Goal: Task Accomplishment & Management: Complete application form

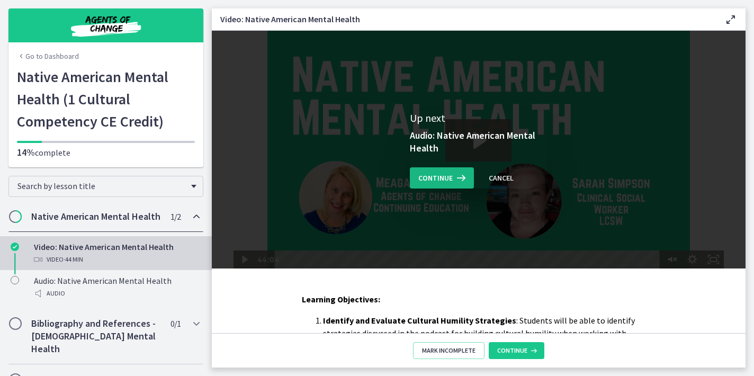
click at [438, 178] on span "Continue" at bounding box center [435, 177] width 34 height 13
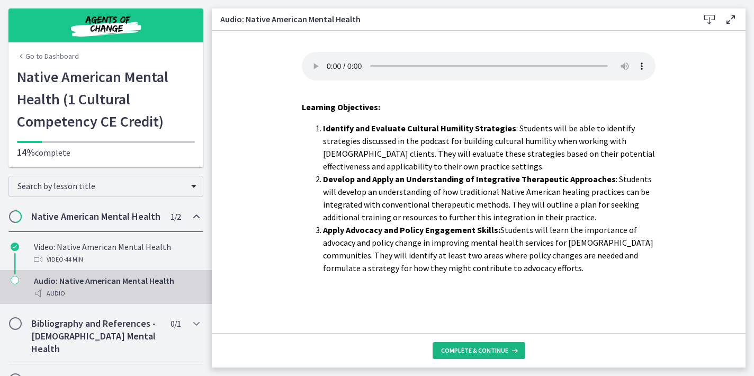
click at [454, 346] on span "Complete & continue" at bounding box center [474, 350] width 67 height 8
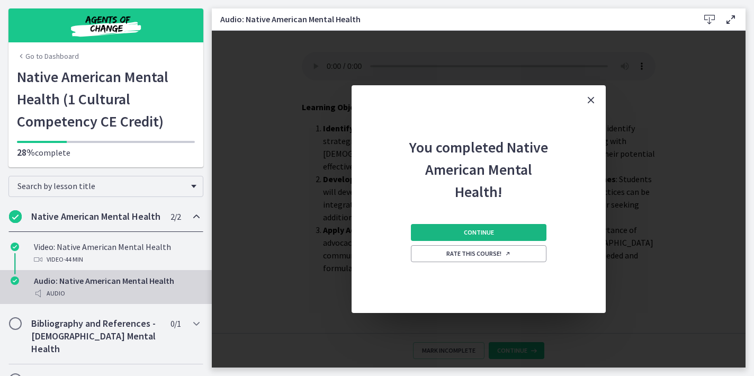
click at [488, 232] on span "Continue" at bounding box center [479, 232] width 30 height 8
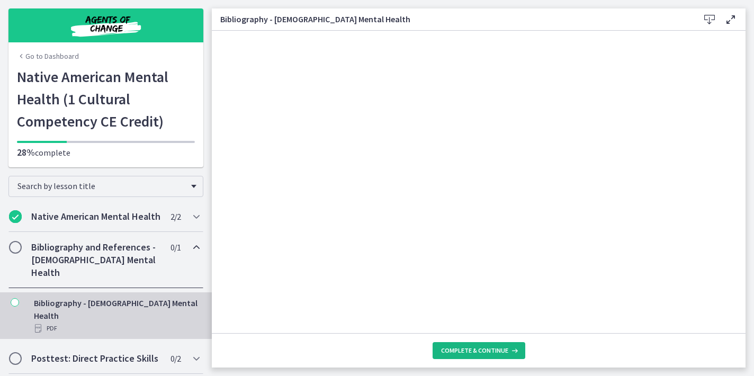
click at [469, 352] on span "Complete & continue" at bounding box center [474, 350] width 67 height 8
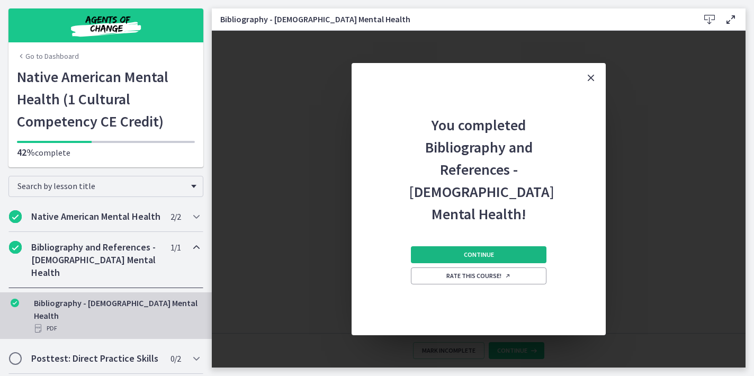
click at [478, 251] on span "Continue" at bounding box center [479, 254] width 30 height 8
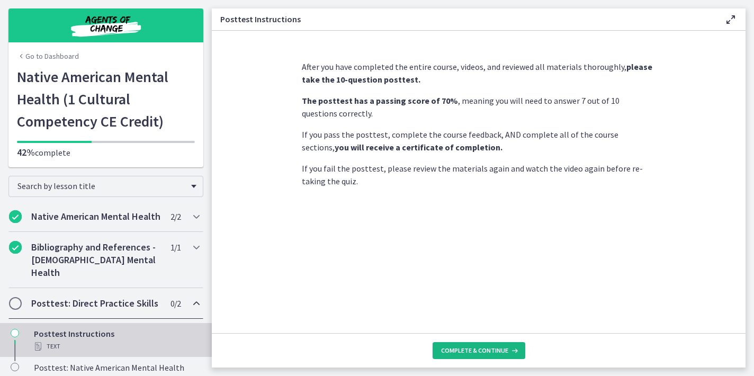
click at [450, 349] on span "Complete & continue" at bounding box center [474, 350] width 67 height 8
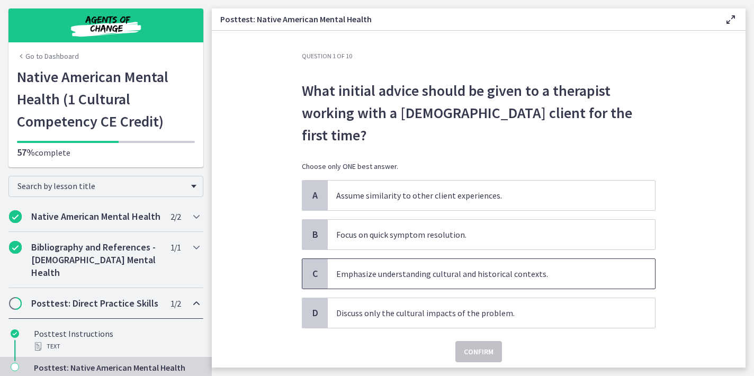
click at [463, 267] on p "Emphasize understanding cultural and historical contexts." at bounding box center [480, 273] width 289 height 13
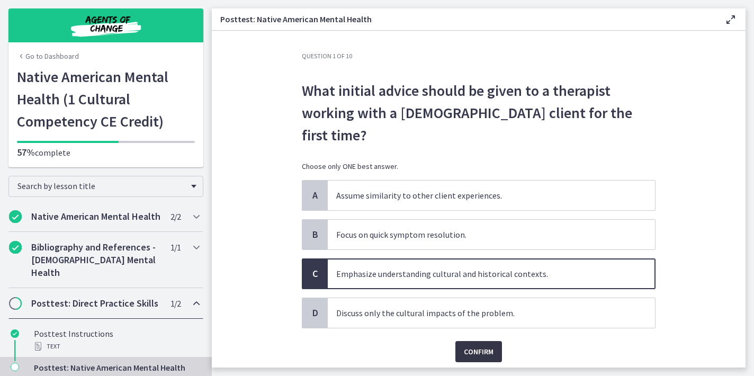
click at [481, 345] on span "Confirm" at bounding box center [479, 351] width 30 height 13
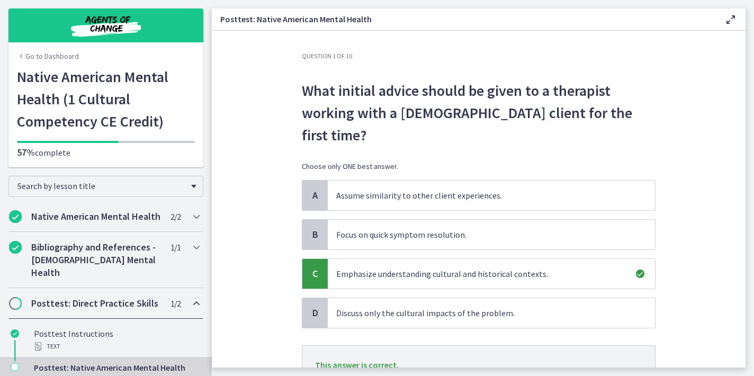
scroll to position [71, 0]
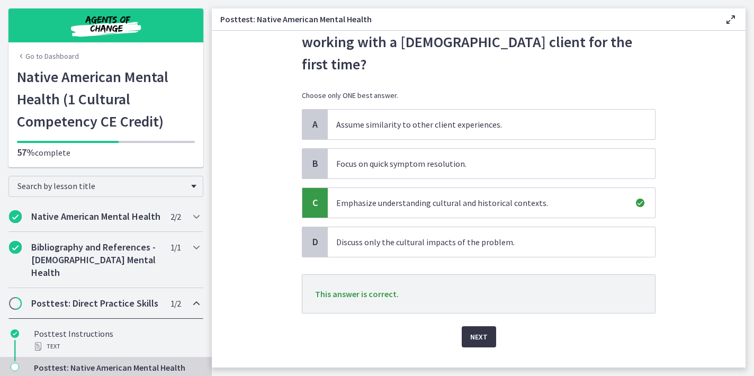
click at [487, 326] on button "Next" at bounding box center [478, 336] width 34 height 21
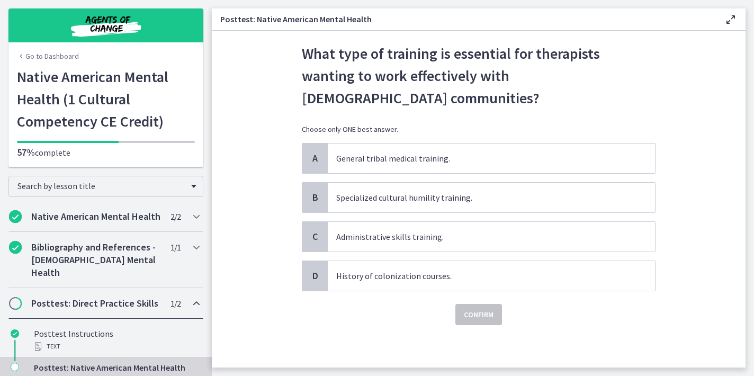
scroll to position [0, 0]
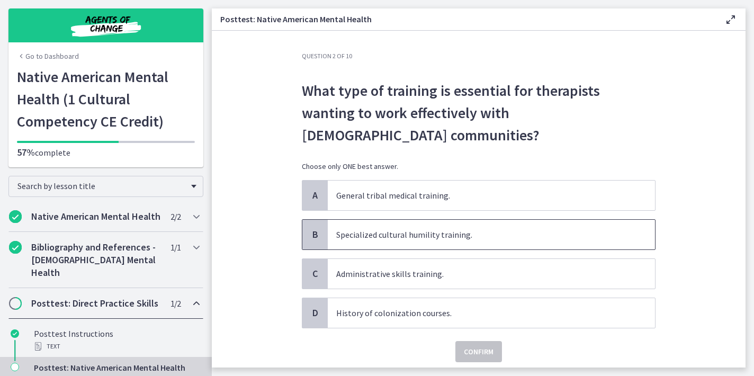
click at [449, 226] on span "Specialized cultural humility training." at bounding box center [491, 235] width 327 height 30
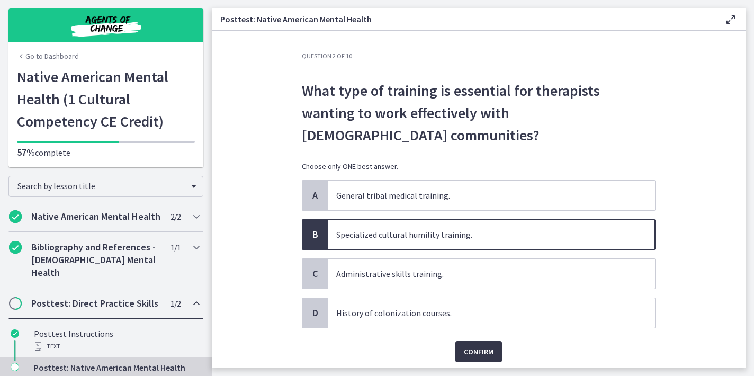
click at [477, 345] on span "Confirm" at bounding box center [479, 351] width 30 height 13
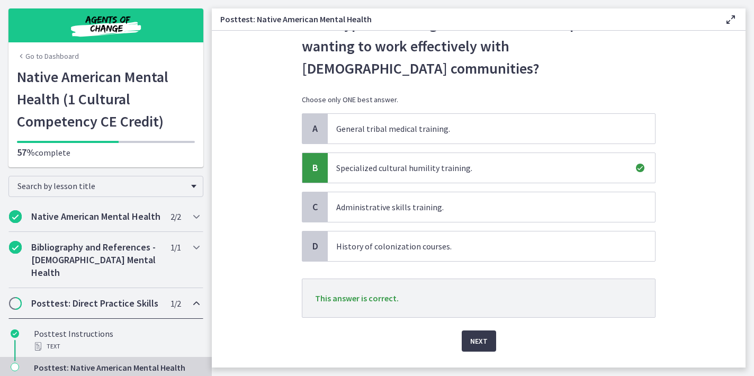
scroll to position [71, 0]
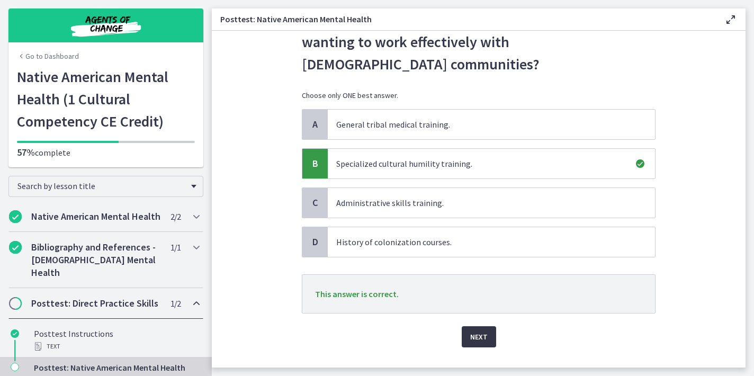
click at [479, 330] on span "Next" at bounding box center [478, 336] width 17 height 13
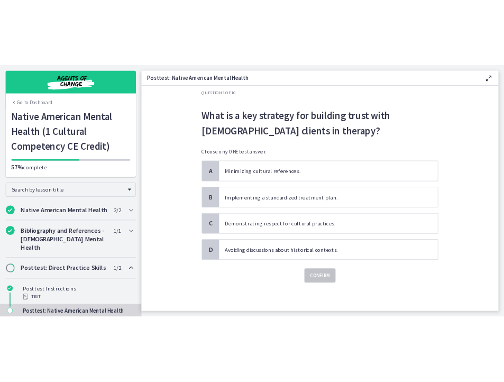
scroll to position [0, 0]
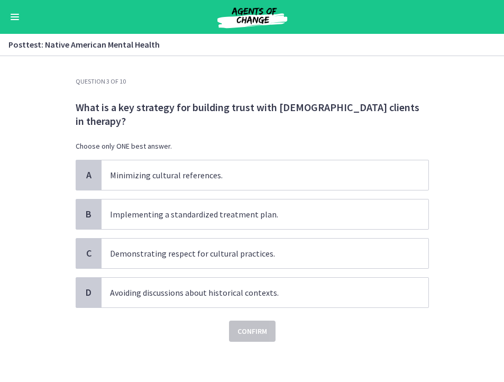
click at [389, 112] on p "What is a key strategy for building trust with Native American clients in thera…" at bounding box center [253, 115] width 354 height 28
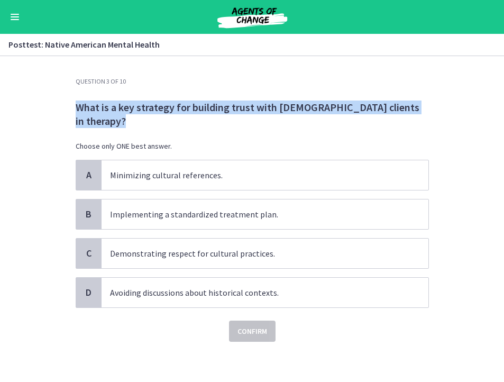
click at [389, 112] on p "What is a key strategy for building trust with Native American clients in thera…" at bounding box center [253, 115] width 354 height 28
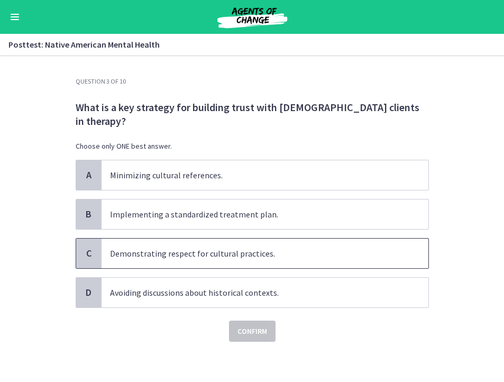
click at [229, 254] on p "Demonstrating respect for cultural practices." at bounding box center [254, 253] width 289 height 13
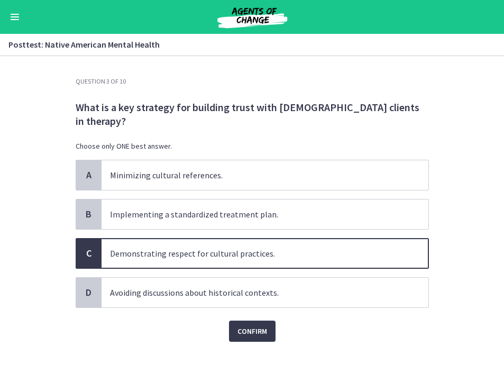
click at [236, 319] on div "Confirm" at bounding box center [253, 325] width 354 height 34
click at [238, 332] on span "Confirm" at bounding box center [253, 331] width 30 height 13
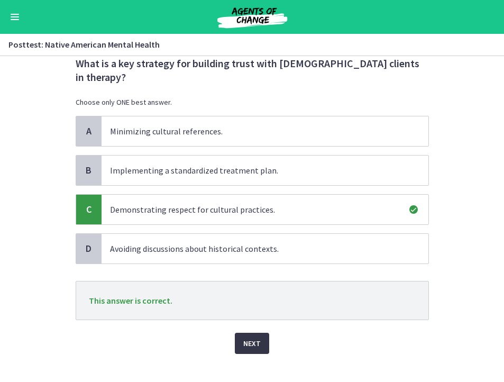
scroll to position [58, 0]
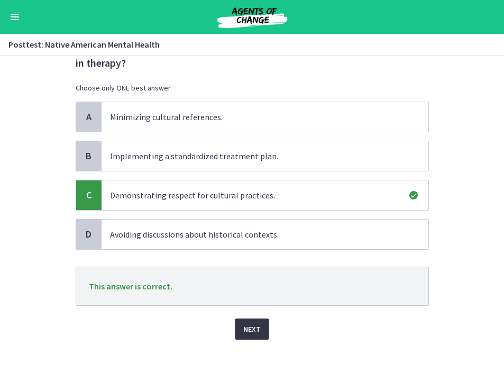
click at [248, 329] on span "Next" at bounding box center [251, 329] width 17 height 13
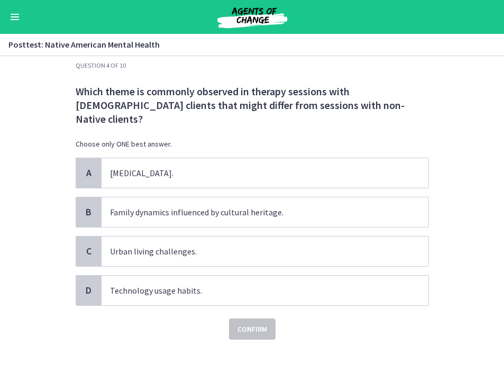
scroll to position [0, 0]
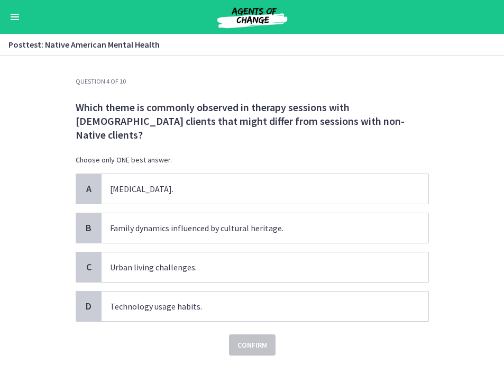
click at [269, 115] on p "Which theme is commonly observed in therapy sessions with Native American clien…" at bounding box center [253, 121] width 354 height 41
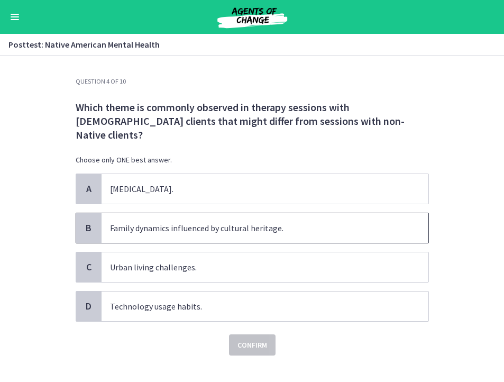
click at [232, 222] on span "Family dynamics influenced by cultural heritage." at bounding box center [265, 228] width 327 height 30
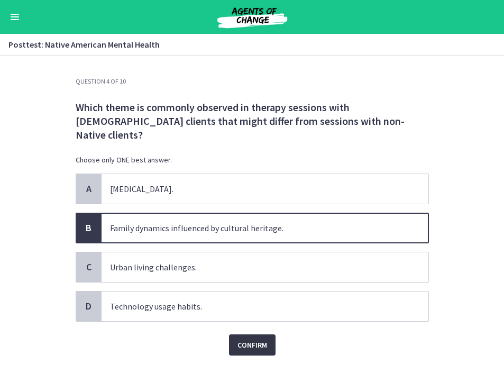
click at [242, 339] on span "Confirm" at bounding box center [253, 345] width 30 height 13
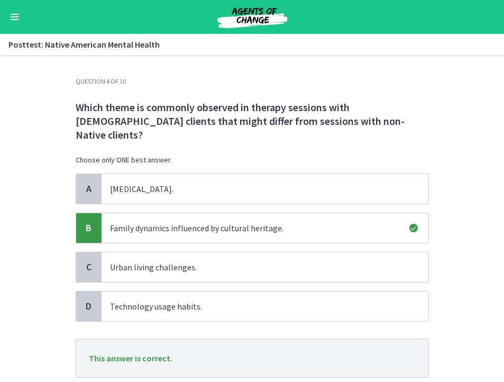
scroll to position [52, 0]
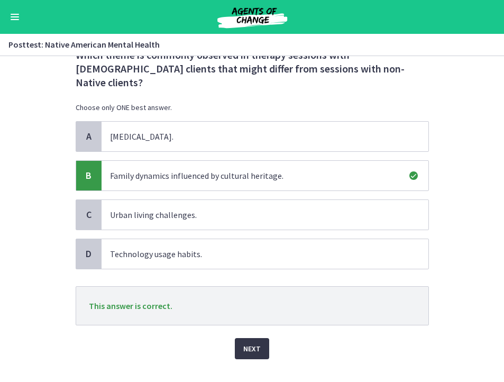
click at [244, 342] on span "Next" at bounding box center [251, 348] width 17 height 13
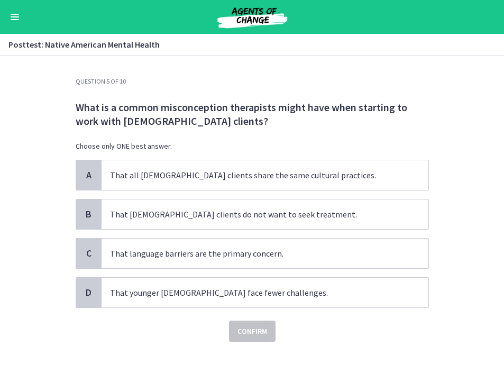
click at [220, 112] on p "What is a common misconception therapists might have when starting to work with…" at bounding box center [253, 115] width 354 height 28
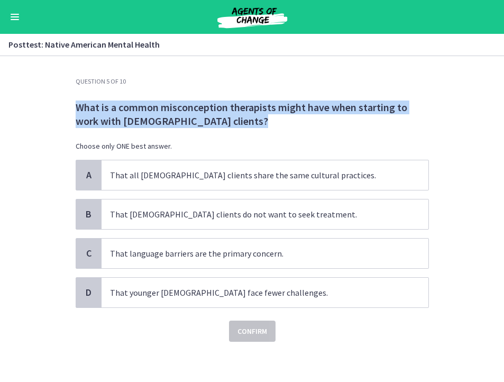
click at [220, 112] on p "What is a common misconception therapists might have when starting to work with…" at bounding box center [253, 115] width 354 height 28
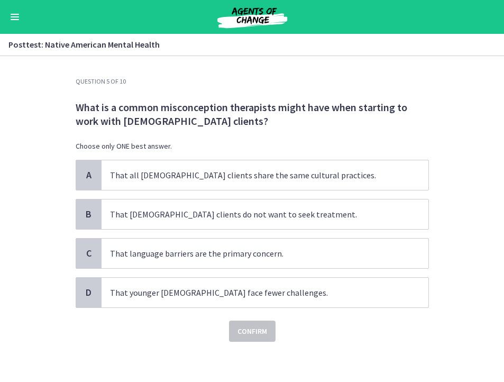
click at [220, 112] on p "What is a common misconception therapists might have when starting to work with…" at bounding box center [253, 115] width 354 height 28
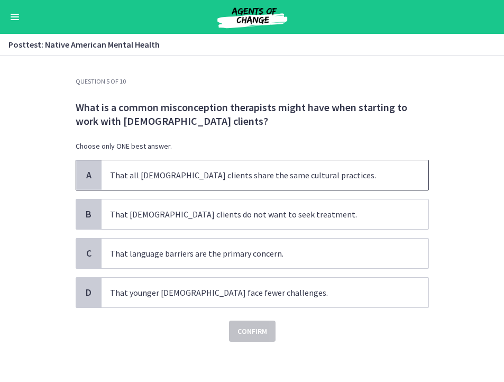
click at [256, 174] on p "That all Native American clients share the same cultural practices." at bounding box center [254, 175] width 289 height 13
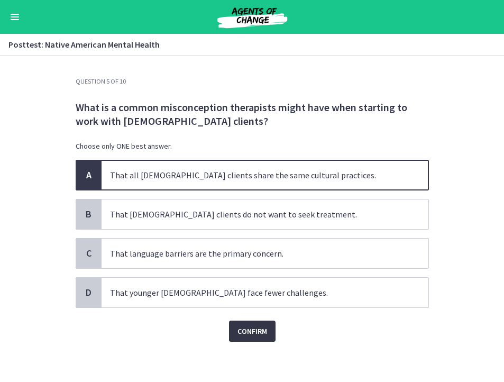
click at [241, 338] on button "Confirm" at bounding box center [252, 331] width 47 height 21
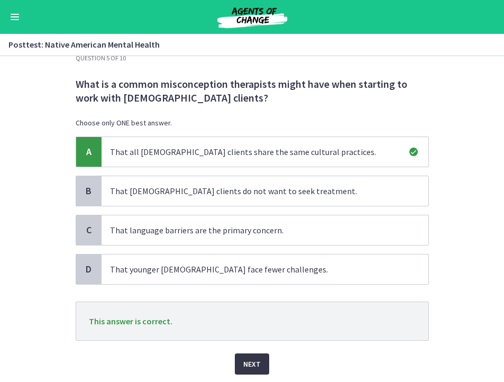
scroll to position [33, 0]
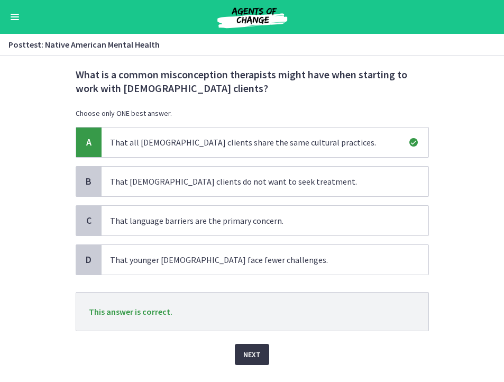
click at [247, 350] on span "Next" at bounding box center [251, 354] width 17 height 13
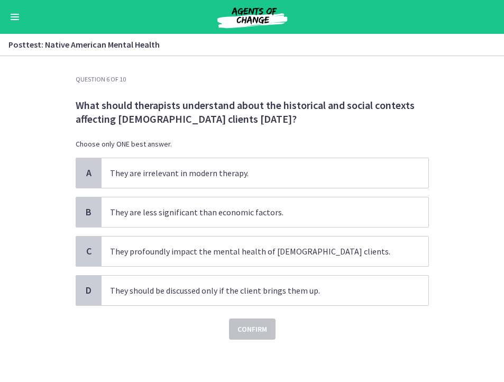
scroll to position [0, 0]
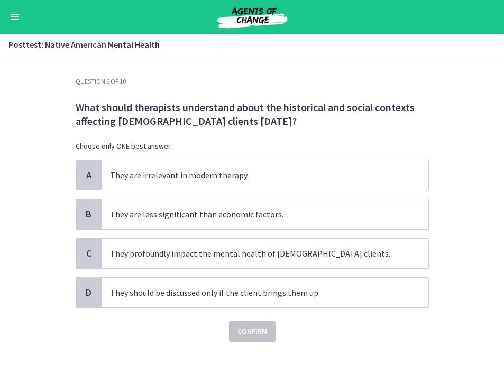
click at [221, 114] on p "What should therapists understand about the historical and social contexts affe…" at bounding box center [253, 115] width 354 height 28
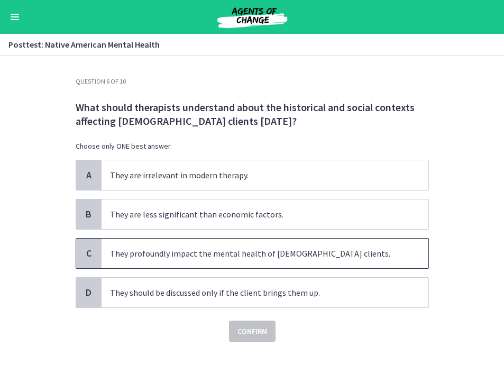
click at [229, 256] on p "They profoundly impact the mental health of Native American clients." at bounding box center [254, 253] width 289 height 13
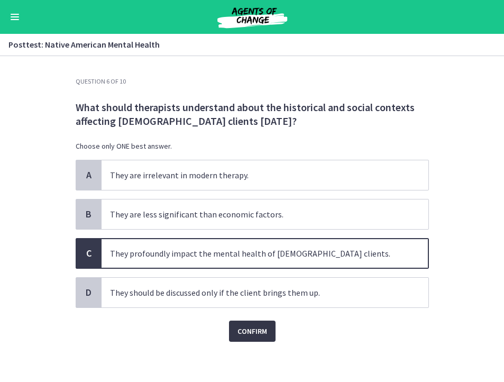
click at [250, 333] on span "Confirm" at bounding box center [253, 331] width 30 height 13
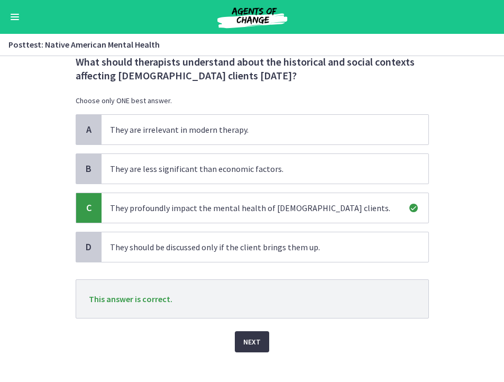
scroll to position [47, 0]
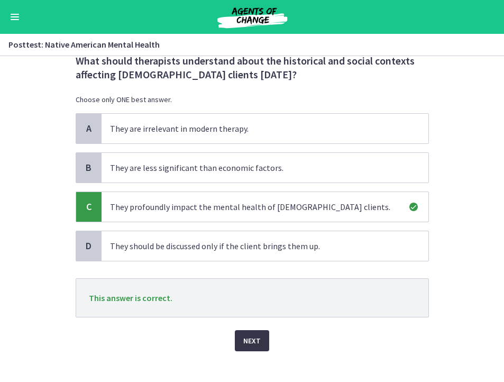
click at [250, 336] on span "Next" at bounding box center [251, 340] width 17 height 13
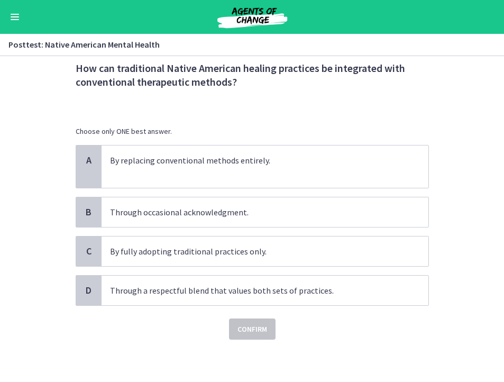
scroll to position [0, 0]
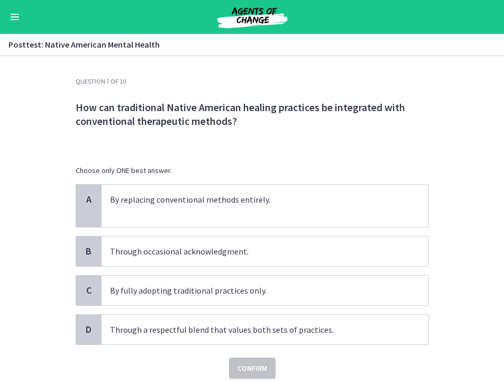
click at [228, 120] on p "How can traditional Native American healing practices be integrated with conven…" at bounding box center [253, 115] width 354 height 28
click at [198, 325] on p "Through a respectful blend that values both sets of practices." at bounding box center [254, 329] width 289 height 13
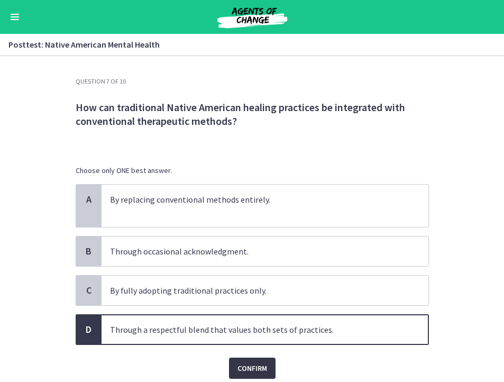
click at [240, 368] on span "Confirm" at bounding box center [253, 368] width 30 height 13
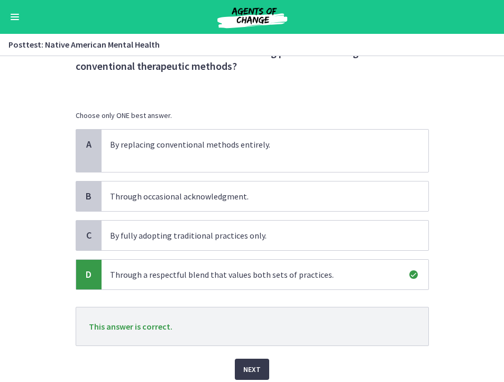
scroll to position [95, 0]
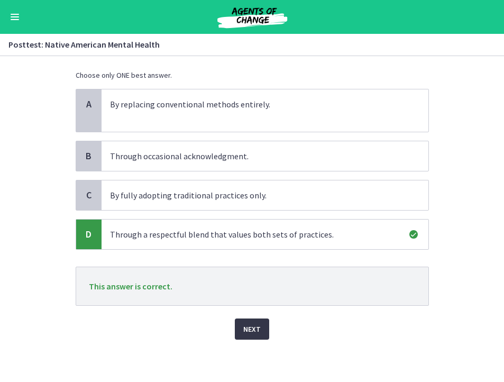
click at [262, 332] on button "Next" at bounding box center [252, 329] width 34 height 21
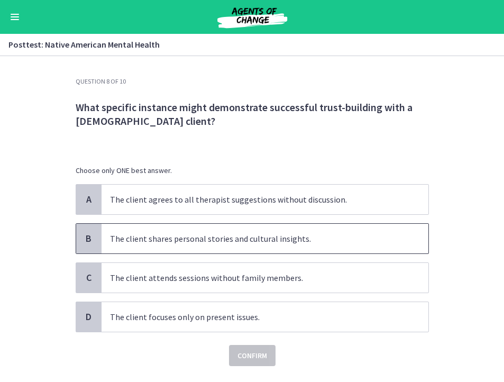
click at [194, 239] on p "The client shares personal stories and cultural insights." at bounding box center [254, 238] width 289 height 13
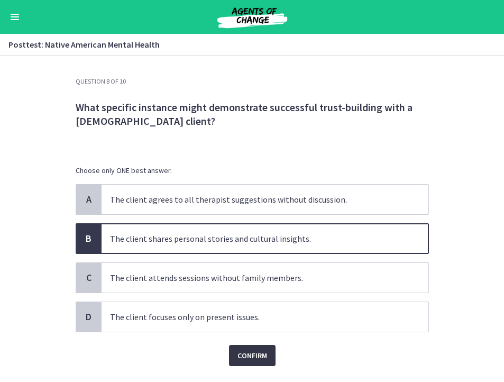
click at [247, 355] on span "Confirm" at bounding box center [253, 355] width 30 height 13
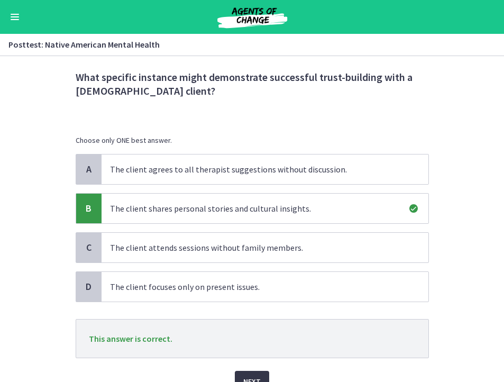
scroll to position [52, 0]
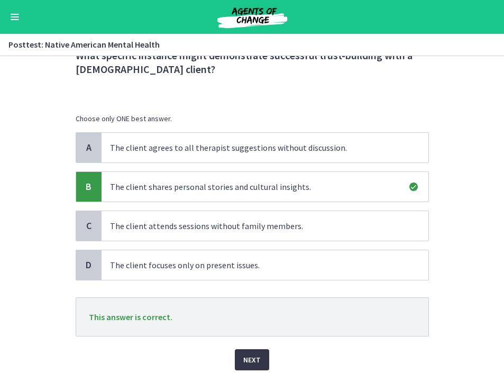
click at [250, 359] on span "Next" at bounding box center [251, 360] width 17 height 13
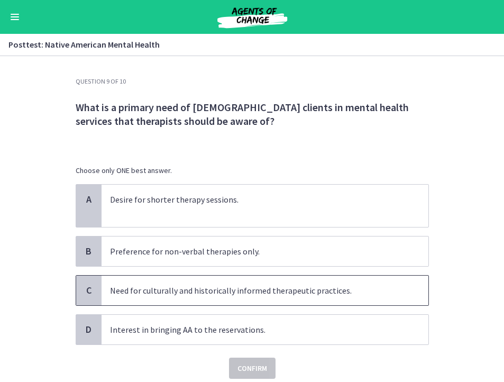
click at [198, 299] on span "Need for culturally and historically informed therapeutic practices." at bounding box center [265, 291] width 327 height 30
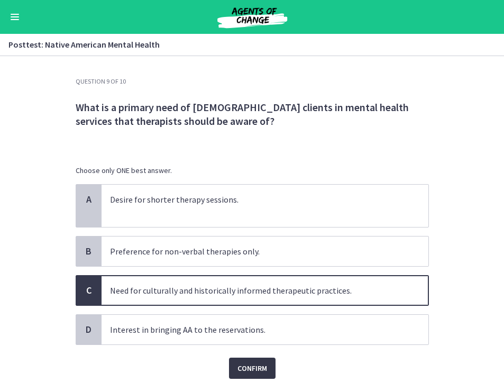
click at [243, 365] on span "Confirm" at bounding box center [253, 368] width 30 height 13
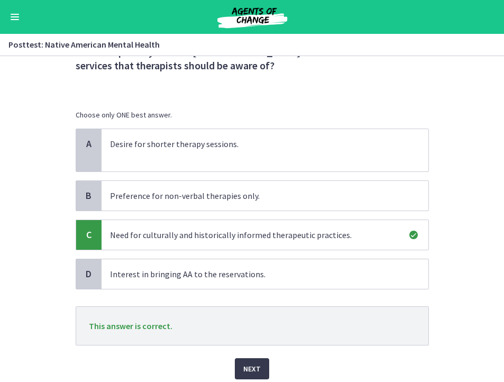
scroll to position [62, 0]
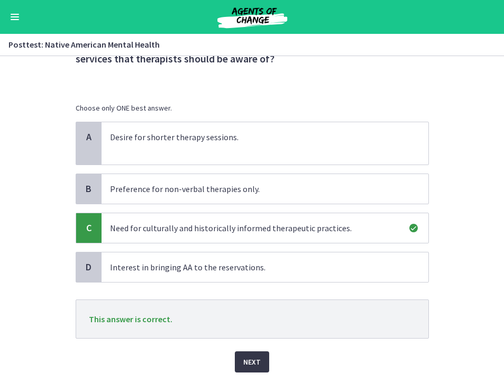
click at [256, 364] on span "Next" at bounding box center [251, 362] width 17 height 13
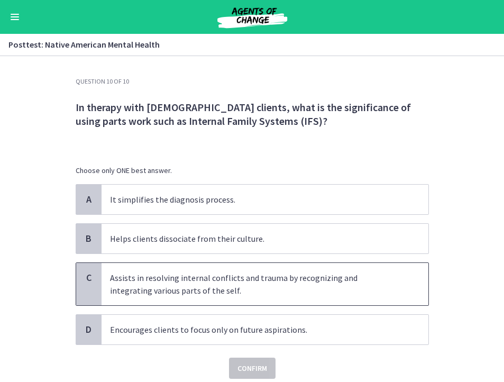
click at [184, 282] on p "Assists in resolving internal conflicts and trauma by recognizing and integrati…" at bounding box center [254, 283] width 289 height 25
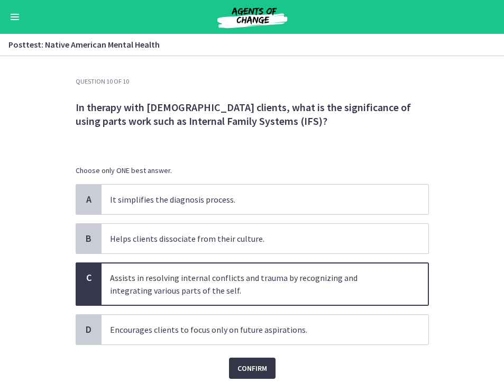
click at [251, 369] on span "Confirm" at bounding box center [253, 368] width 30 height 13
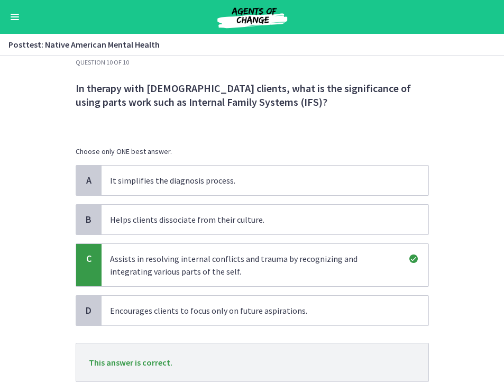
scroll to position [95, 0]
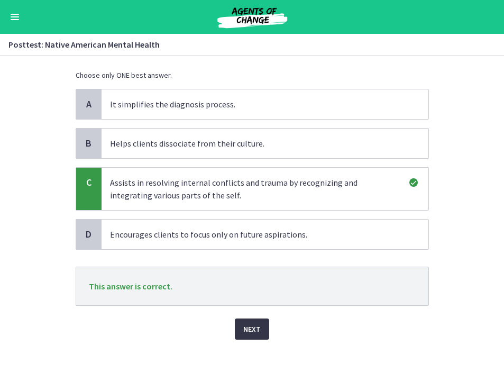
click at [252, 332] on span "Next" at bounding box center [251, 329] width 17 height 13
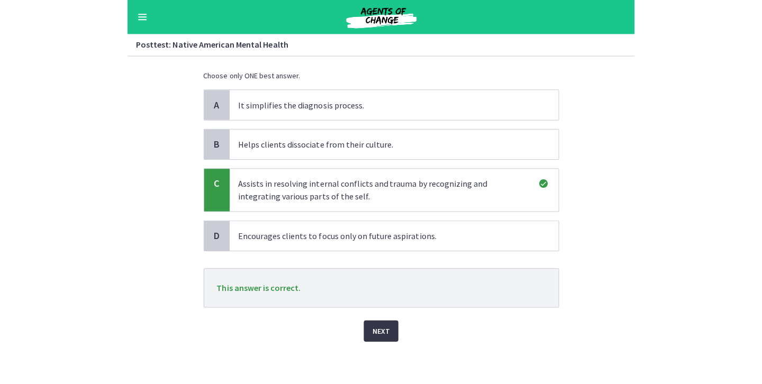
scroll to position [0, 0]
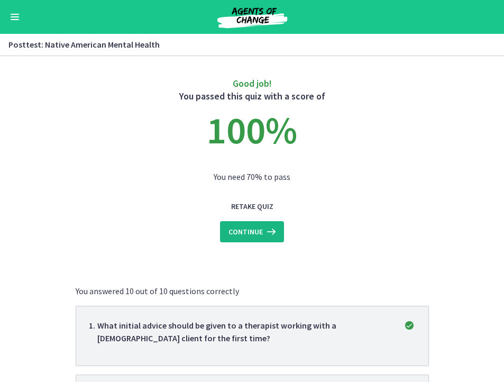
click at [263, 230] on icon at bounding box center [270, 231] width 15 height 13
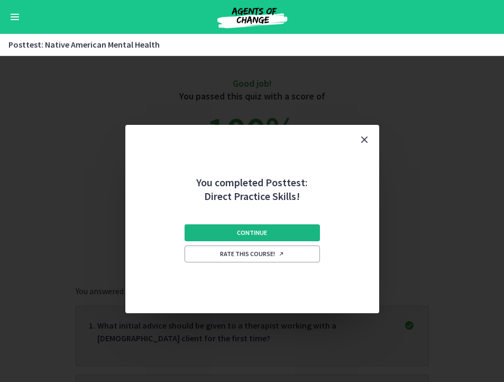
click at [258, 232] on span "Continue" at bounding box center [252, 233] width 30 height 8
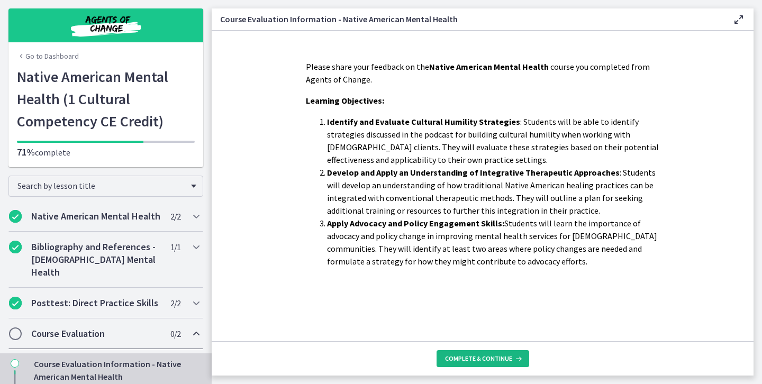
click at [483, 357] on span "Complete & continue" at bounding box center [478, 359] width 67 height 8
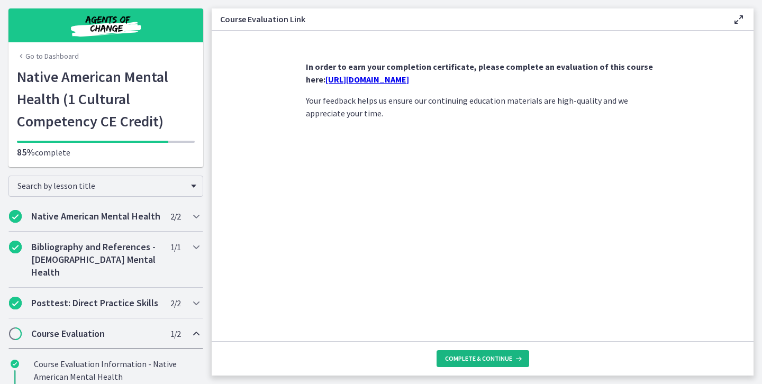
click at [474, 356] on span "Complete & continue" at bounding box center [478, 359] width 67 height 8
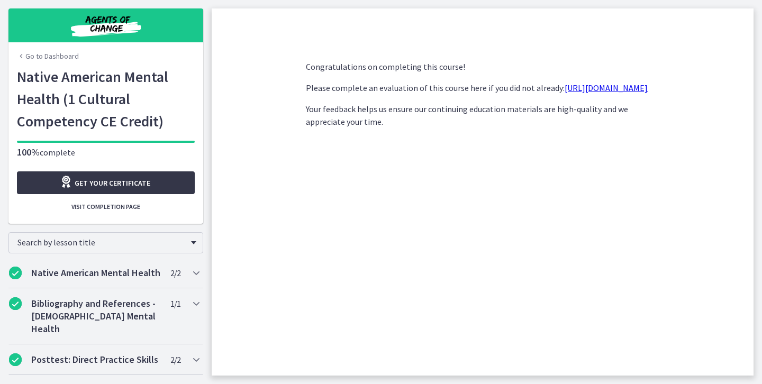
click at [128, 182] on span "Get your certificate" at bounding box center [113, 183] width 76 height 13
click at [46, 57] on link "Go to Dashboard" at bounding box center [48, 56] width 62 height 11
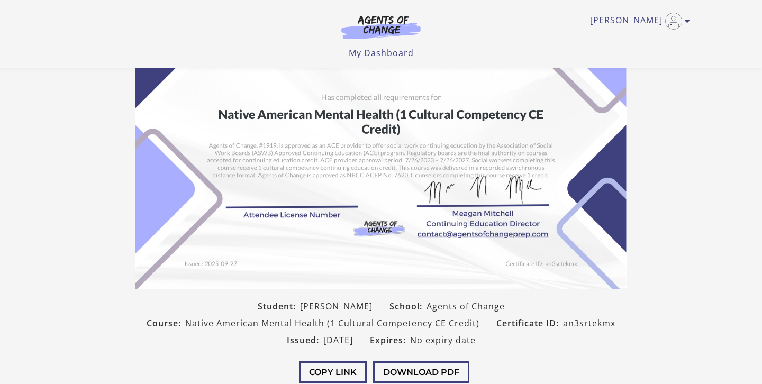
scroll to position [209, 0]
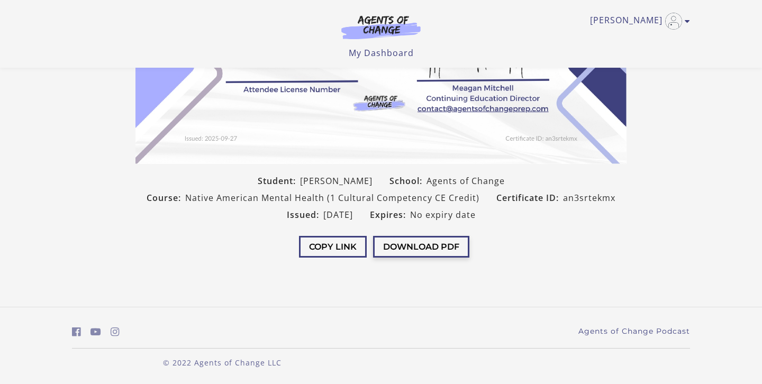
click at [413, 252] on button "Download PDF" at bounding box center [421, 247] width 96 height 22
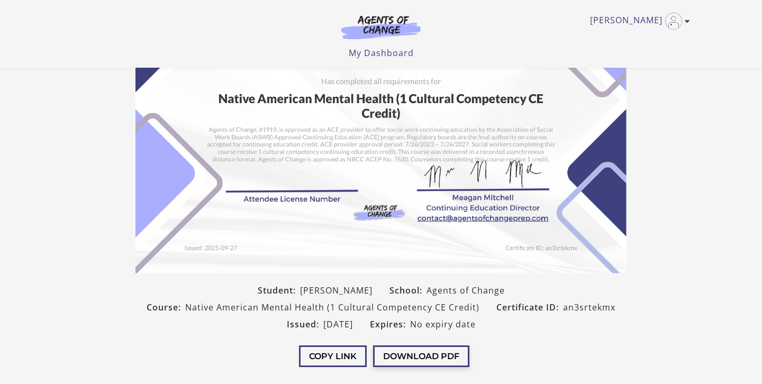
scroll to position [101, 0]
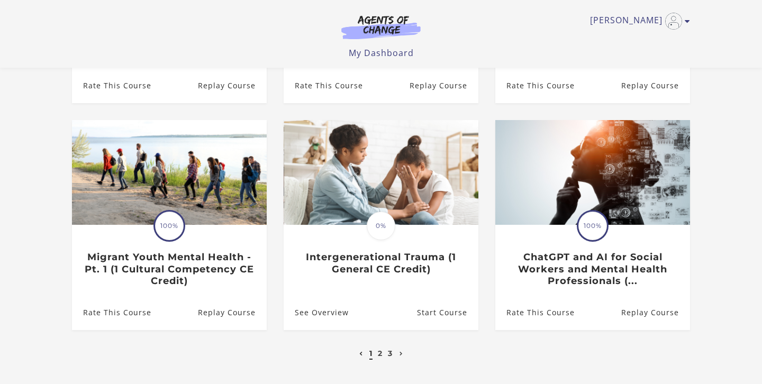
scroll to position [321, 0]
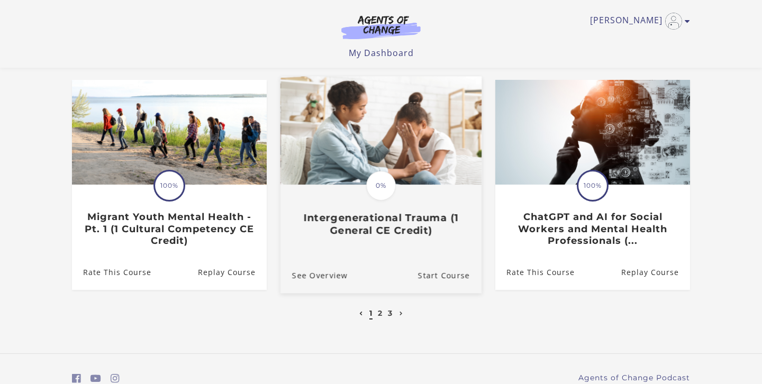
click at [351, 217] on h3 "Intergenerational Trauma (1 General CE Credit)" at bounding box center [381, 224] width 178 height 24
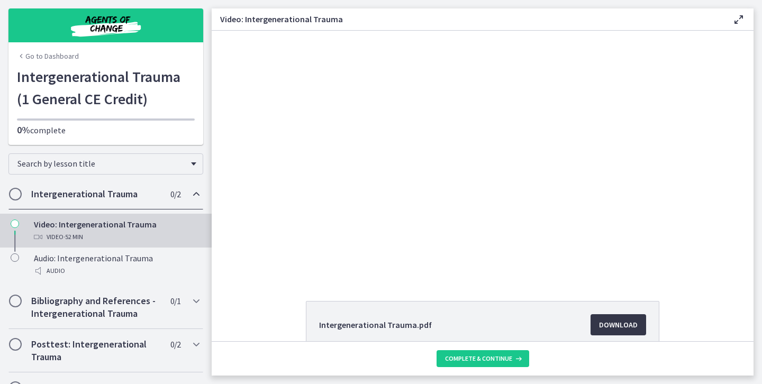
click at [616, 325] on span "Download Opens in a new window" at bounding box center [618, 325] width 39 height 13
